Goal: Check status: Check status

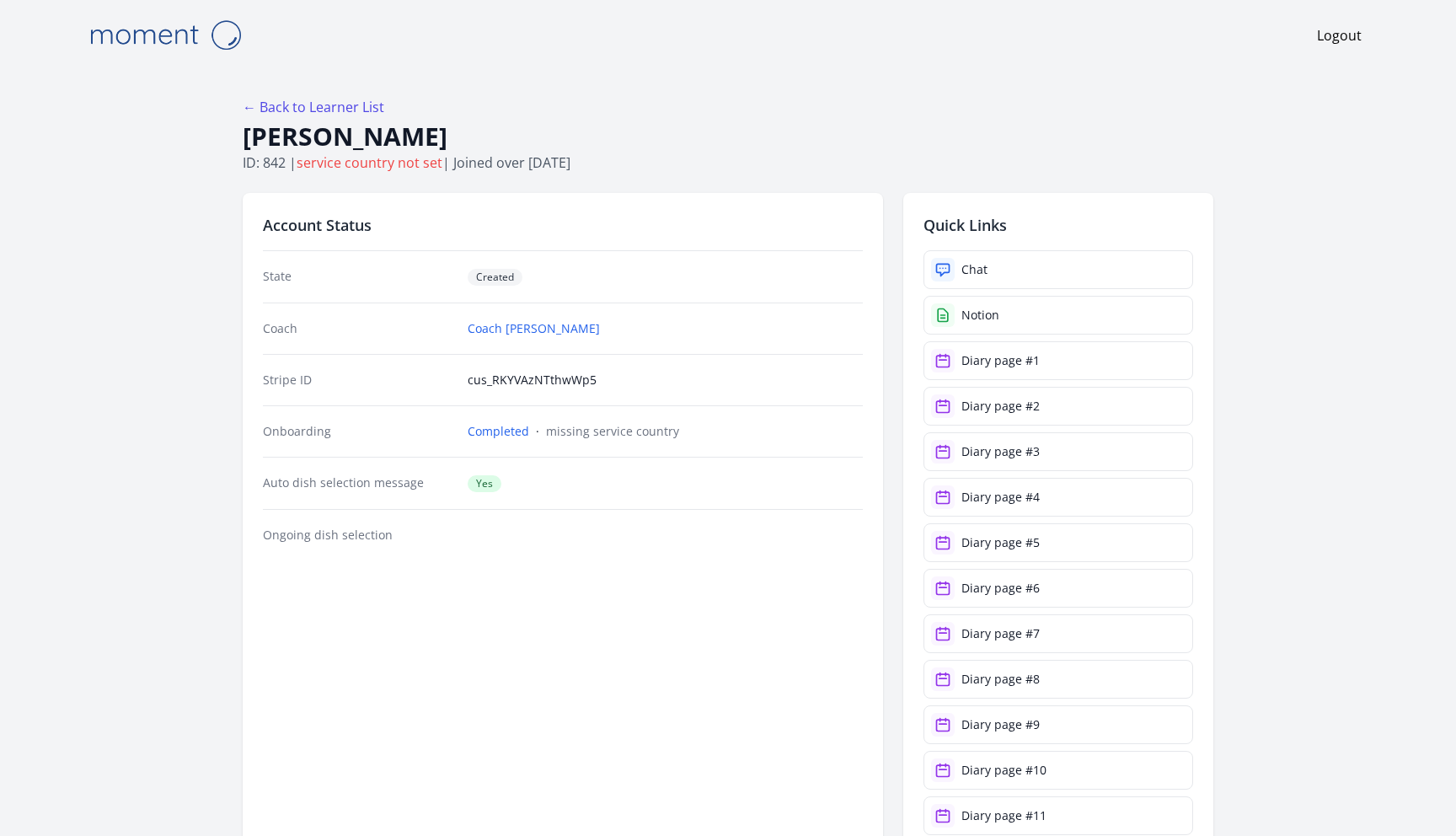
scroll to position [1932, 0]
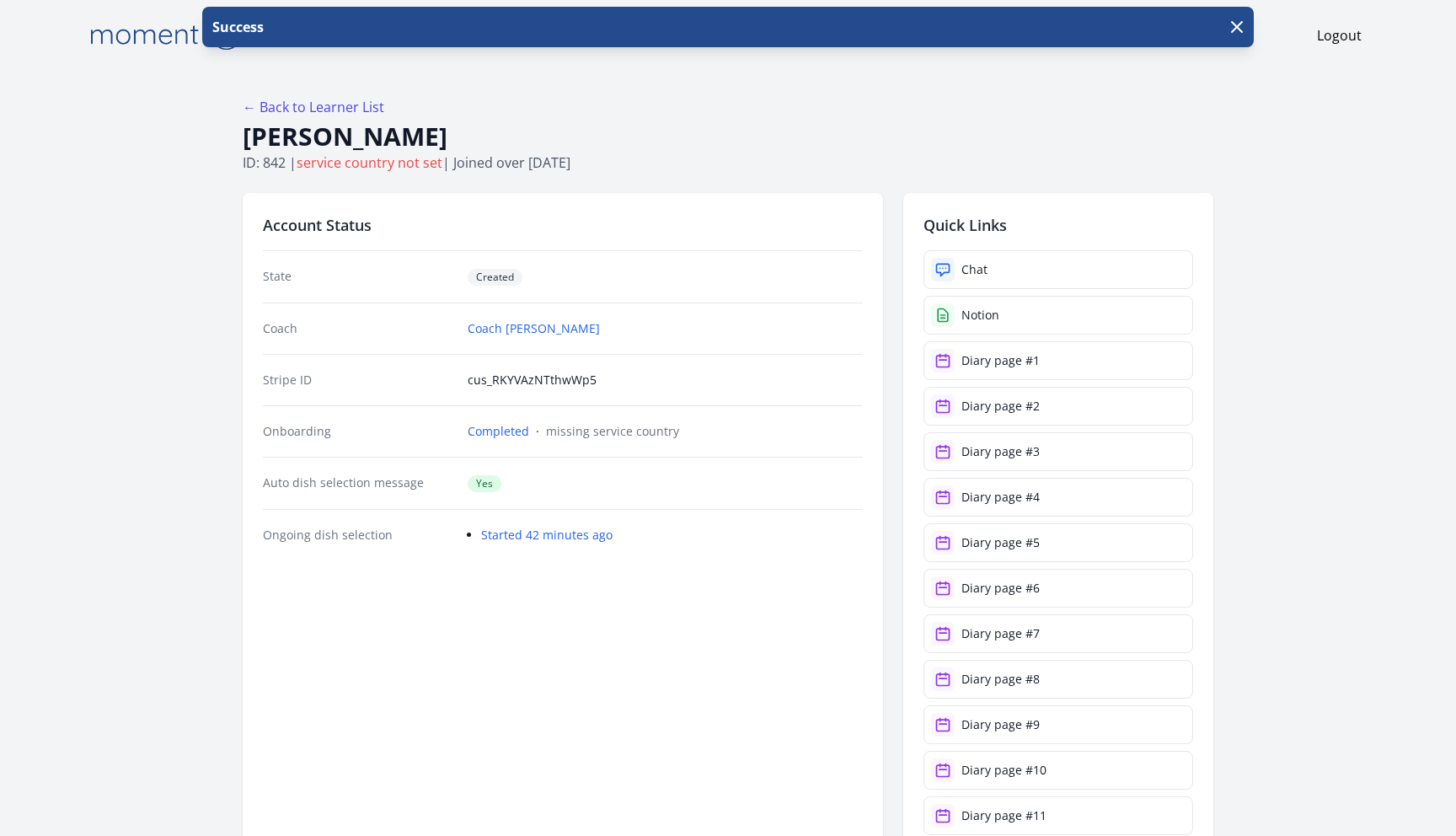
scroll to position [1934, 0]
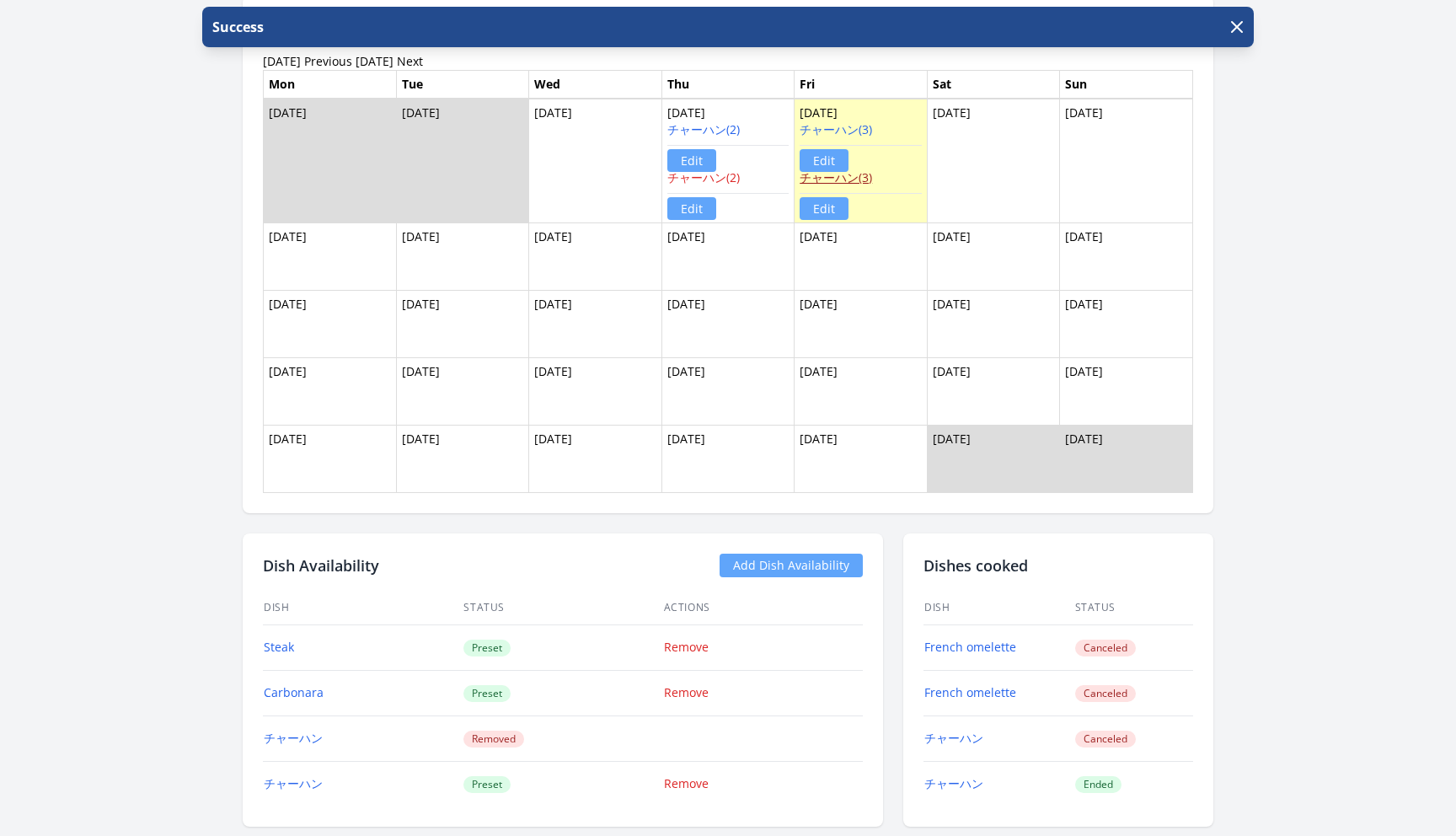
click at [850, 180] on link "チャーハン(3)" at bounding box center [836, 177] width 73 height 16
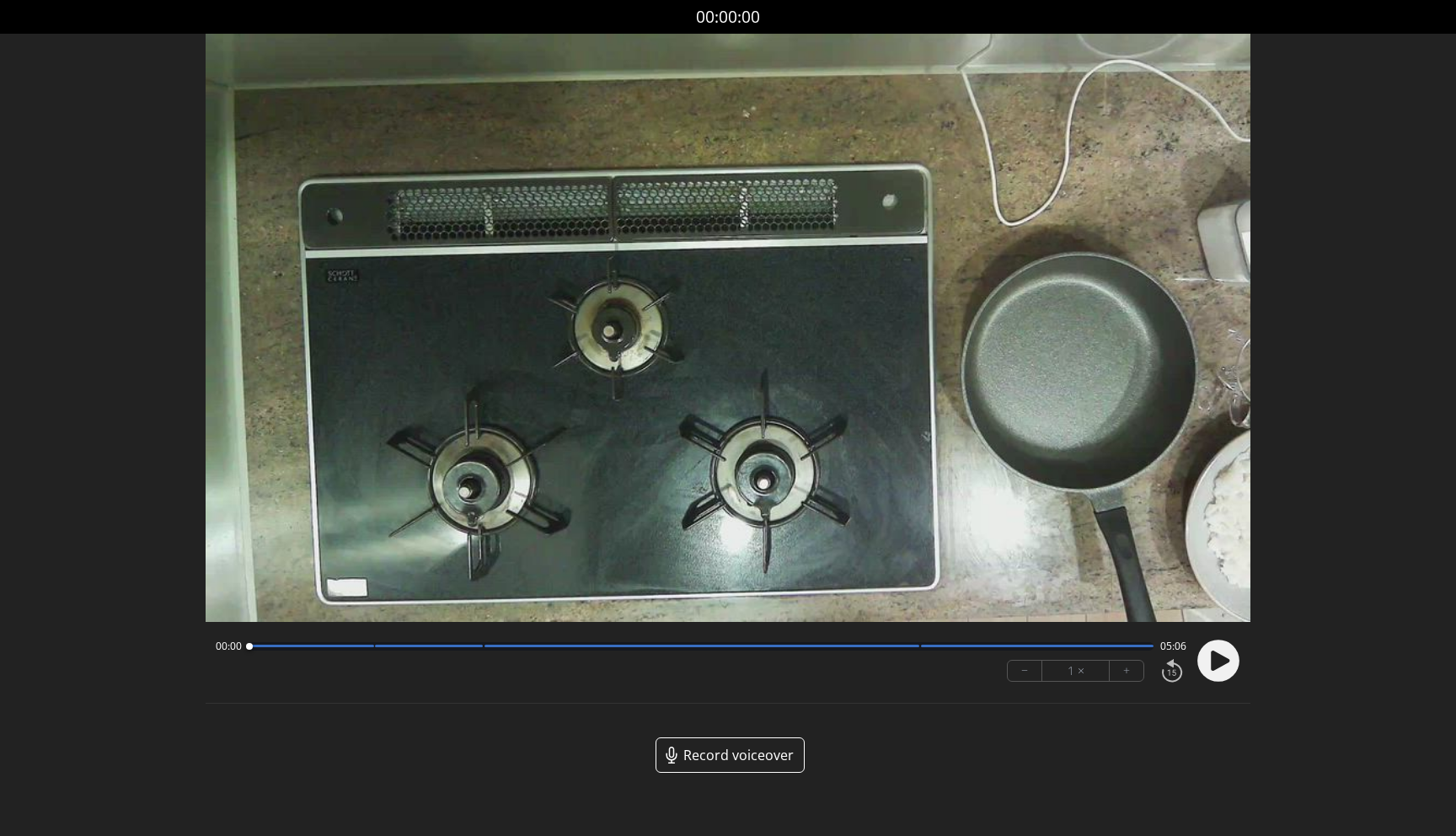
click at [915, 649] on div at bounding box center [701, 646] width 905 height 8
click at [1224, 650] on circle at bounding box center [1219, 661] width 42 height 42
click at [1218, 666] on circle at bounding box center [1219, 661] width 42 height 42
